Goal: Information Seeking & Learning: Learn about a topic

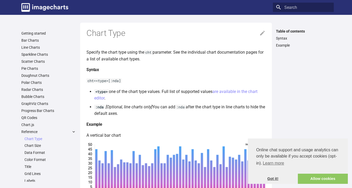
click at [276, 179] on link "Got it!" at bounding box center [273, 179] width 50 height 10
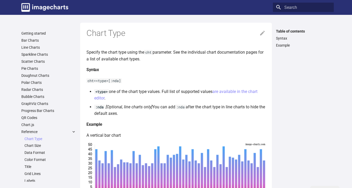
click at [158, 85] on article "Chart Type Specify the chart type using the cht parameter. See the individual c…" at bounding box center [175, 191] width 179 height 336
click at [33, 159] on link "Color Format" at bounding box center [50, 159] width 52 height 5
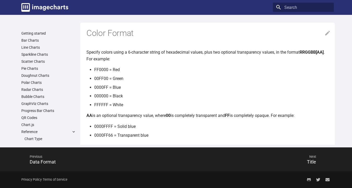
click at [191, 92] on ul "FF0000 = Red 00FF00 = Green 0000FF = Blue 000000 = Black FFFFFF = White" at bounding box center [210, 87] width 242 height 42
click at [33, 68] on link "Pie Charts" at bounding box center [48, 68] width 55 height 5
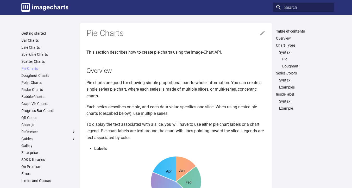
click at [211, 97] on p "Pie charts are good for showing simple proportional part-to-whole information. …" at bounding box center [175, 89] width 179 height 20
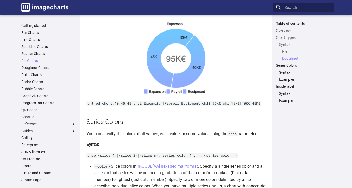
scroll to position [704, 0]
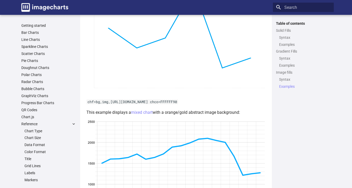
scroll to position [1074, 0]
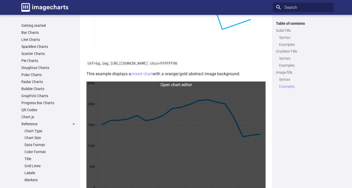
click at [151, 124] on link at bounding box center [175, 148] width 179 height 134
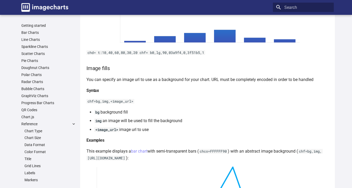
scroll to position [780, 0]
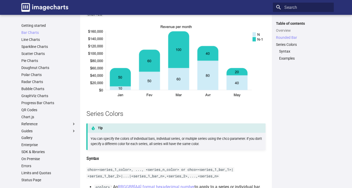
scroll to position [937, 0]
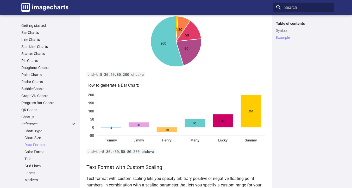
scroll to position [797, 0]
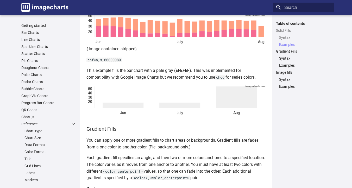
scroll to position [315, 0]
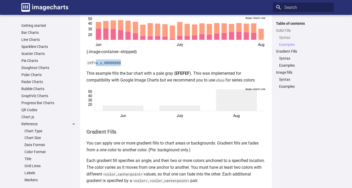
drag, startPoint x: 96, startPoint y: 63, endPoint x: 124, endPoint y: 61, distance: 29.0
click at [124, 61] on p "chf=a,s,00000080" at bounding box center [175, 62] width 179 height 7
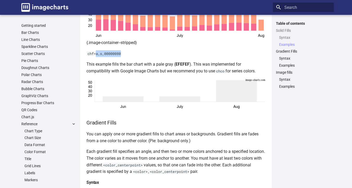
scroll to position [317, 0]
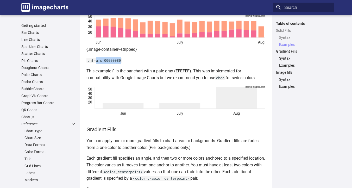
click at [148, 62] on p "chf=a,s,00000080" at bounding box center [175, 60] width 179 height 7
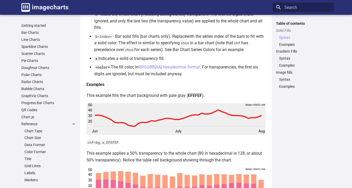
scroll to position [914, 0]
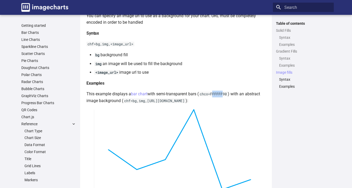
drag, startPoint x: 225, startPoint y: 94, endPoint x: 214, endPoint y: 93, distance: 10.9
click at [214, 93] on code "chco=FFFFFF90" at bounding box center [213, 94] width 29 height 5
click at [145, 92] on link "bar chart" at bounding box center [139, 93] width 16 height 5
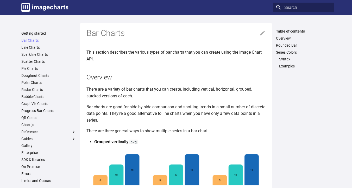
click at [187, 87] on p "There are a variety of bar charts that you can create, including vertical, hori…" at bounding box center [175, 92] width 179 height 13
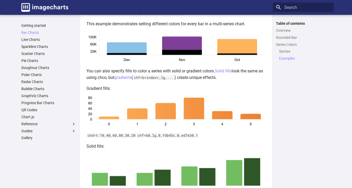
scroll to position [1033, 0]
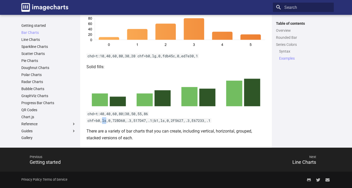
drag, startPoint x: 107, startPoint y: 121, endPoint x: 102, endPoint y: 120, distance: 5.0
click at [102, 120] on code "chd=t:40,40,60,80|30,50,55,86 chf=b0,ls,0,72BD60,.3,517D47,.1|b1,ls,0,2F5627,.3…" at bounding box center [148, 116] width 125 height 11
copy code "ls"
click at [281, 78] on div "Table of contents Overview Rounded Bar Series Colors Syntax Examples" at bounding box center [303, 81] width 61 height 120
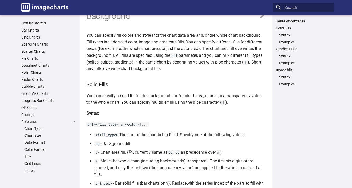
scroll to position [20, 0]
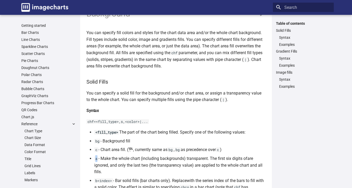
click at [97, 159] on code "a" at bounding box center [96, 158] width 4 height 5
copy code "a"
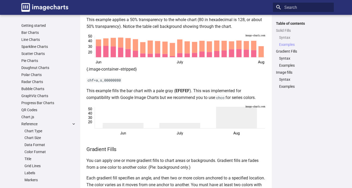
scroll to position [300, 0]
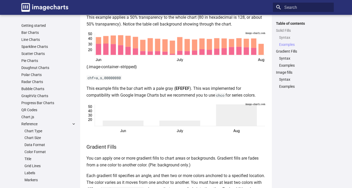
click at [114, 78] on code "chf=a,s,00000080" at bounding box center [103, 77] width 35 height 5
copy code "00000080"
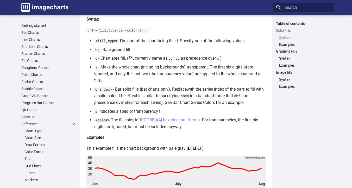
scroll to position [113, 0]
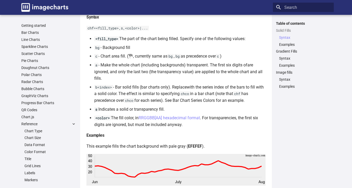
click at [192, 67] on li "a - Make the whole chart (including backgrounds) transparent. The first six dig…" at bounding box center [179, 72] width 171 height 20
